Goal: Task Accomplishment & Management: Use online tool/utility

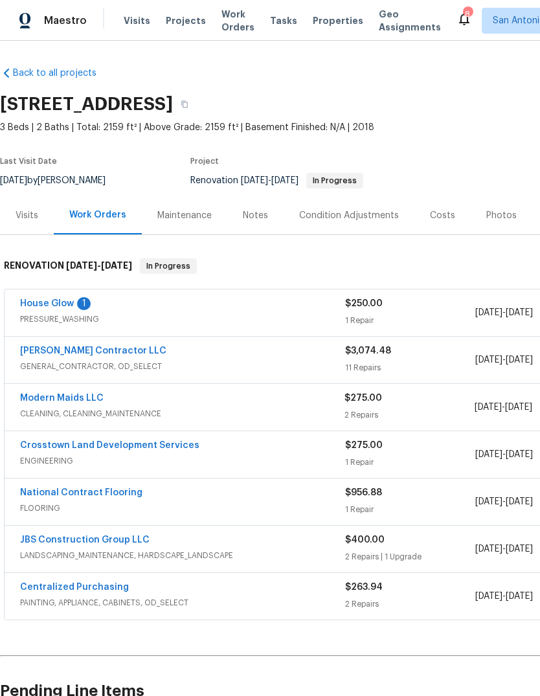
click at [60, 306] on link "House Glow" at bounding box center [47, 303] width 54 height 9
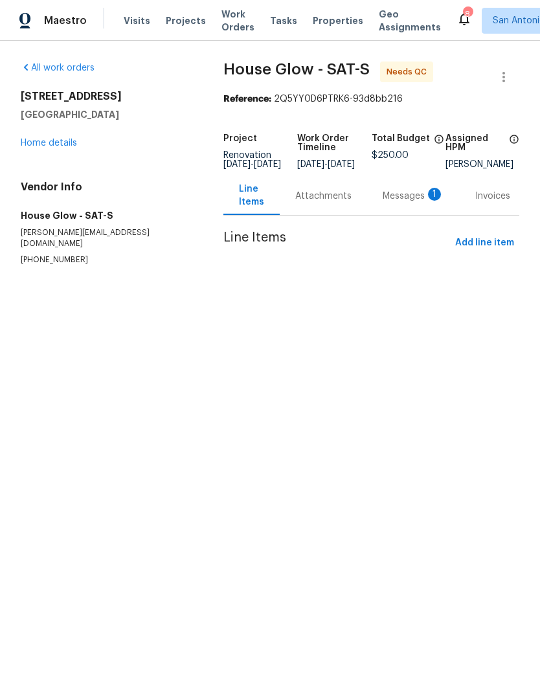
click at [328, 169] on span "[DATE]" at bounding box center [341, 164] width 27 height 9
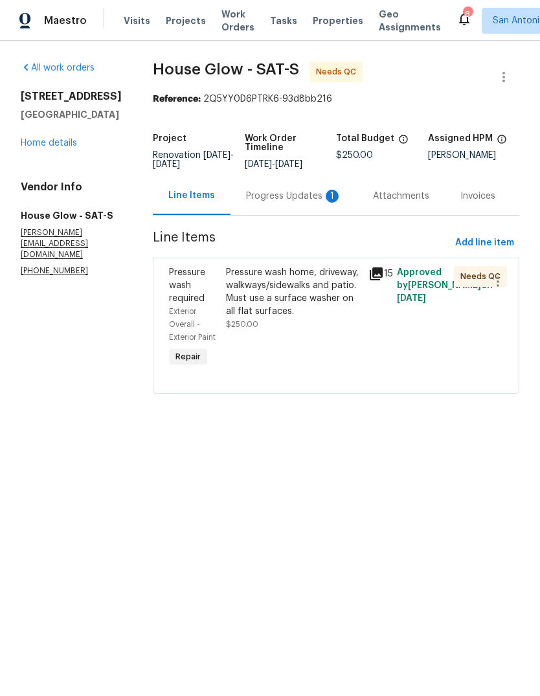
click at [253, 332] on div "Pressure wash home, driveway, walkways/sidewalks and patio. Must use a surface …" at bounding box center [293, 317] width 143 height 111
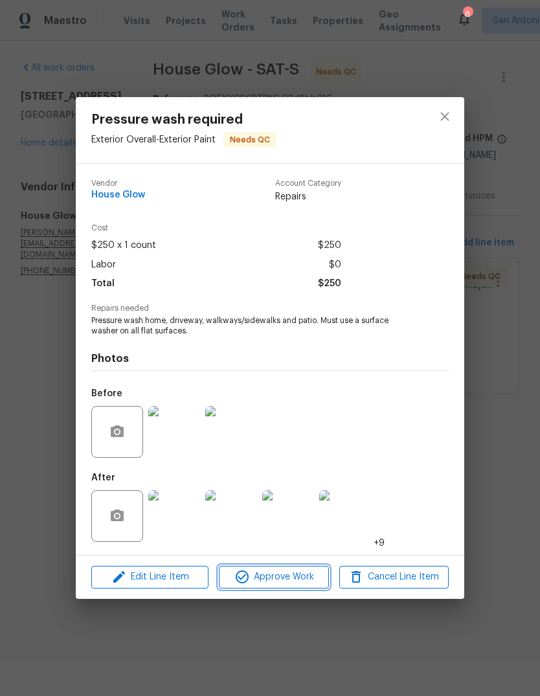
click at [288, 583] on span "Approve Work" at bounding box center [274, 577] width 102 height 16
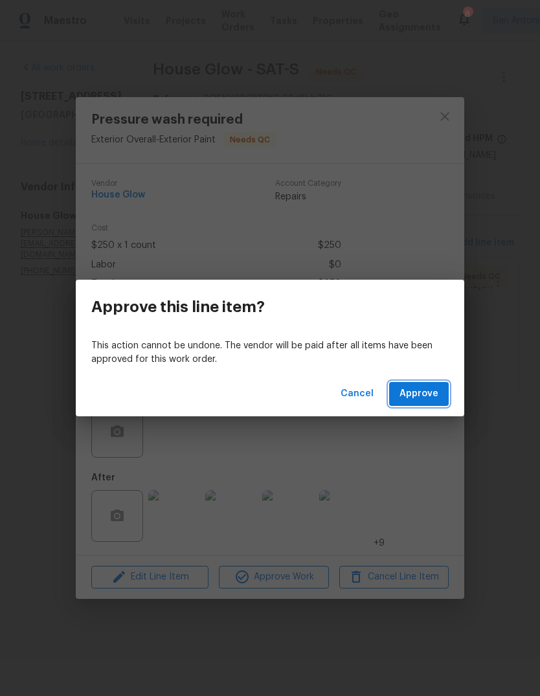
click at [436, 400] on span "Approve" at bounding box center [419, 394] width 39 height 16
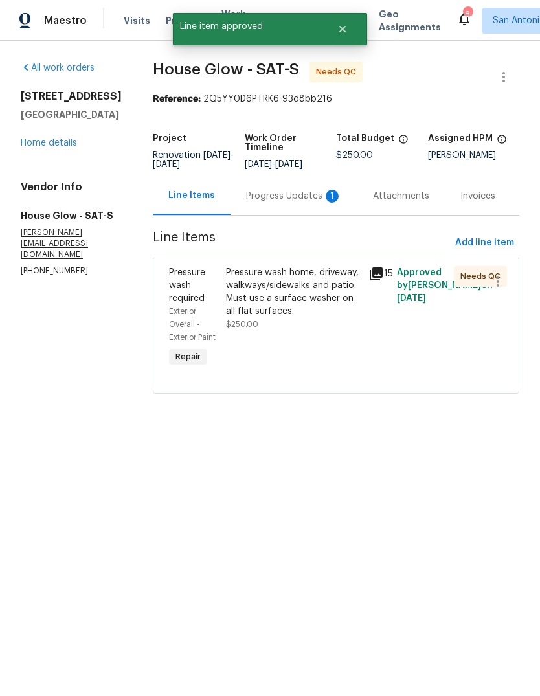
click at [54, 148] on link "Home details" at bounding box center [49, 143] width 56 height 9
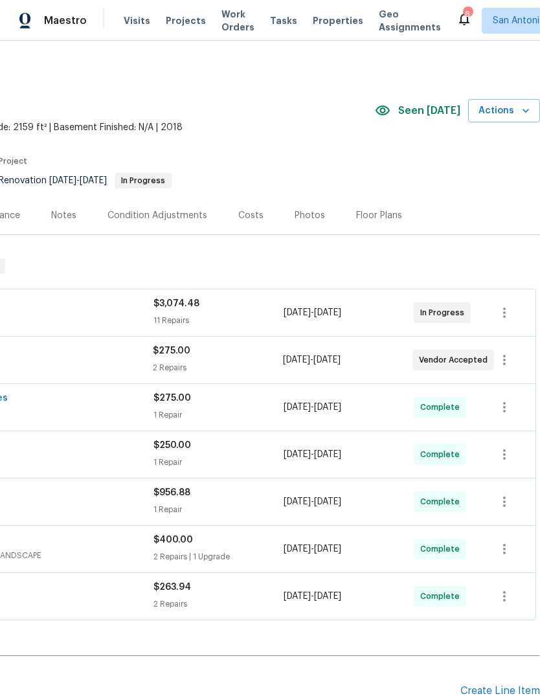
scroll to position [0, 192]
click at [504, 112] on span "Actions" at bounding box center [504, 111] width 51 height 16
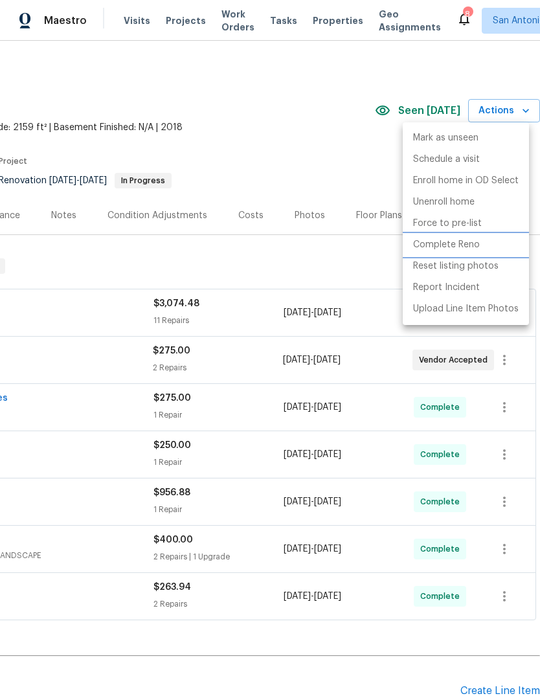
click at [460, 252] on li "Complete Reno" at bounding box center [466, 245] width 126 height 21
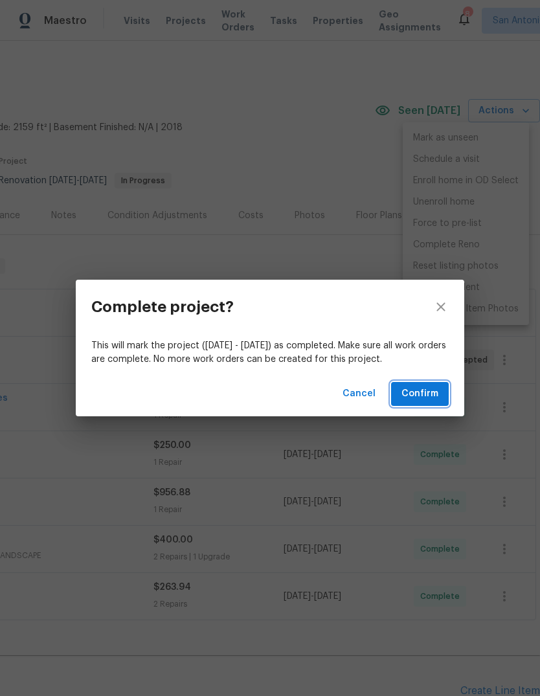
click at [431, 395] on span "Confirm" at bounding box center [420, 394] width 37 height 16
